Goal: Information Seeking & Learning: Learn about a topic

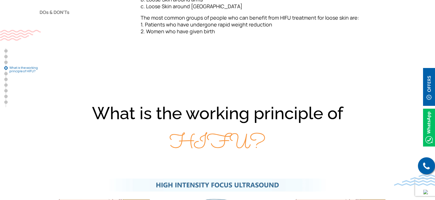
scroll to position [683, 0]
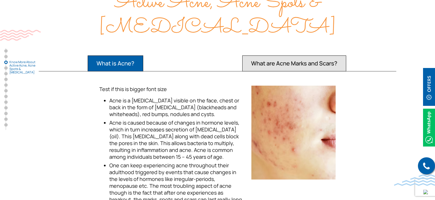
scroll to position [597, 0]
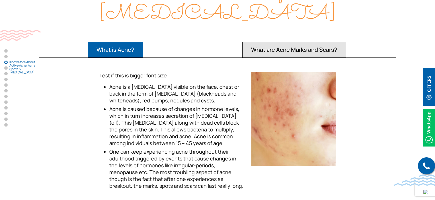
click at [113, 148] on li "One can keep experiencing acne throughout their adulthood triggered by events t…" at bounding box center [176, 168] width 135 height 41
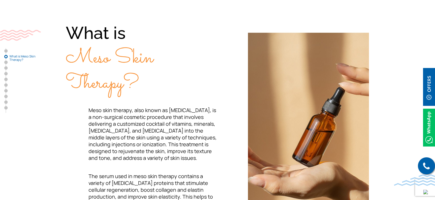
scroll to position [228, 0]
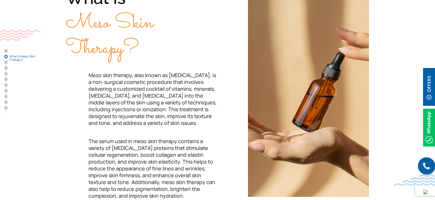
drag, startPoint x: 85, startPoint y: 78, endPoint x: 89, endPoint y: 80, distance: 4.1
click at [89, 80] on p "Meso skin therapy, also known as mesotherapy, is a non-surgical cosmetic proced…" at bounding box center [142, 99] width 152 height 55
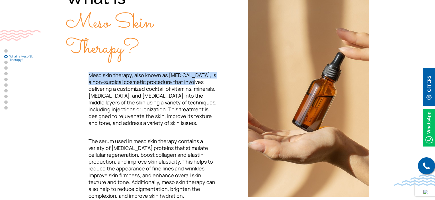
drag, startPoint x: 85, startPoint y: 72, endPoint x: 208, endPoint y: 83, distance: 123.6
click at [208, 83] on p "Meso skin therapy, also known as mesotherapy, is a non-surgical cosmetic proced…" at bounding box center [142, 99] width 152 height 55
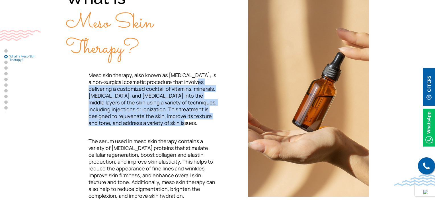
drag, startPoint x: 85, startPoint y: 86, endPoint x: 164, endPoint y: 121, distance: 85.8
click at [164, 121] on p "Meso skin therapy, also known as mesotherapy, is a non-surgical cosmetic proced…" at bounding box center [142, 99] width 152 height 55
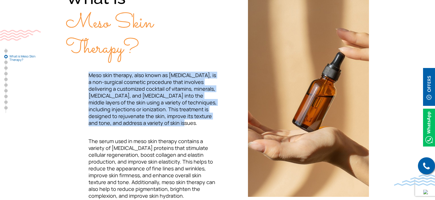
drag, startPoint x: 161, startPoint y: 123, endPoint x: 85, endPoint y: 74, distance: 90.4
click at [85, 74] on p "Meso skin therapy, also known as mesotherapy, is a non-surgical cosmetic proced…" at bounding box center [142, 99] width 152 height 55
copy span "Meso skin therapy, also known as mesotherapy, is a non-surgical cosmetic proced…"
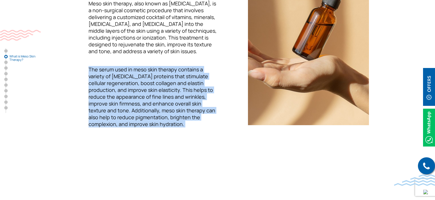
scroll to position [313, 0]
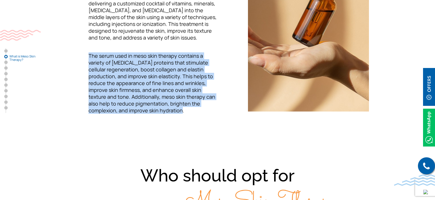
drag, startPoint x: 87, startPoint y: 139, endPoint x: 127, endPoint y: 111, distance: 49.1
click at [127, 111] on p "The serum used in meso skin therapy contains a variety of growth factor protein…" at bounding box center [142, 82] width 152 height 61
click at [203, 71] on span "The serum used in meso skin therapy contains a variety of growth factor protein…" at bounding box center [151, 82] width 127 height 61
